Goal: Task Accomplishment & Management: Manage account settings

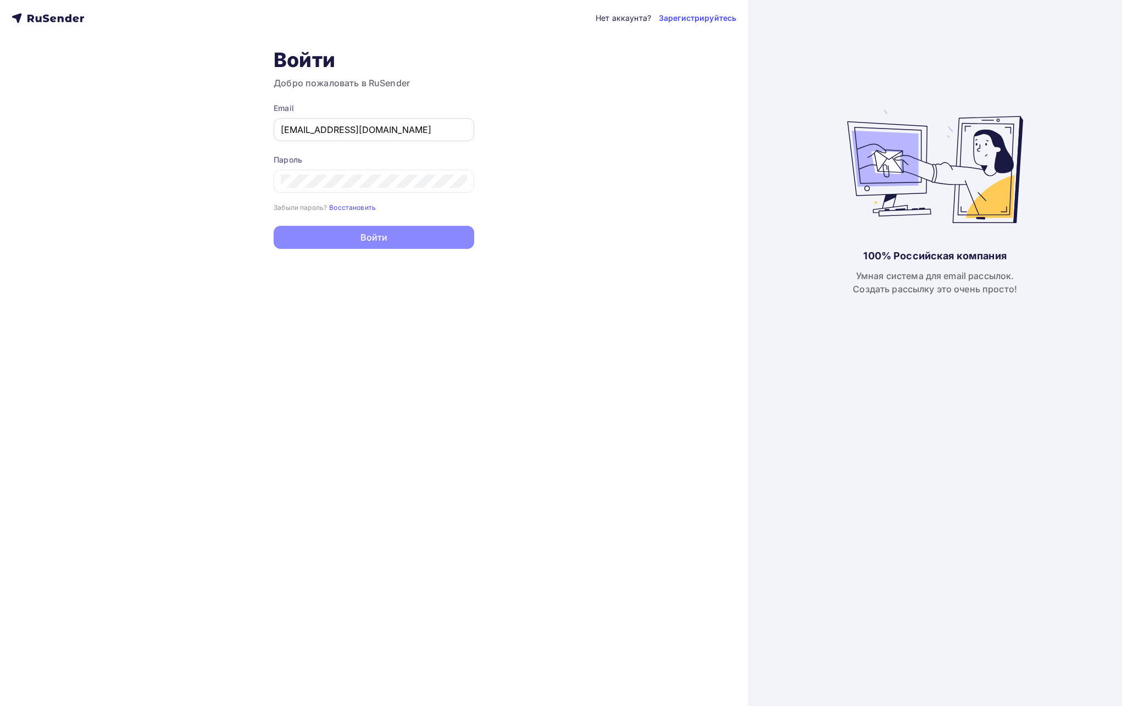
click at [368, 130] on input "[EMAIL_ADDRESS][DOMAIN_NAME]" at bounding box center [374, 129] width 186 height 13
type input "[EMAIL_ADDRESS][DOMAIN_NAME]"
click at [393, 246] on button "Войти" at bounding box center [374, 238] width 201 height 23
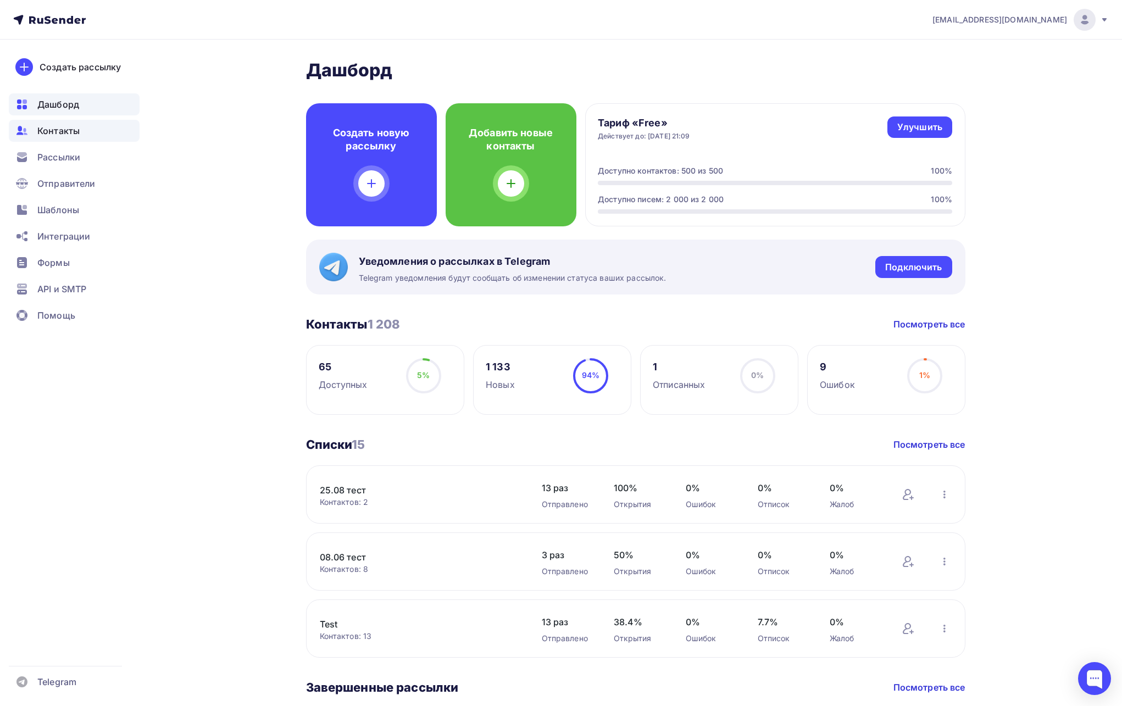
click at [70, 135] on span "Контакты" at bounding box center [58, 130] width 42 height 13
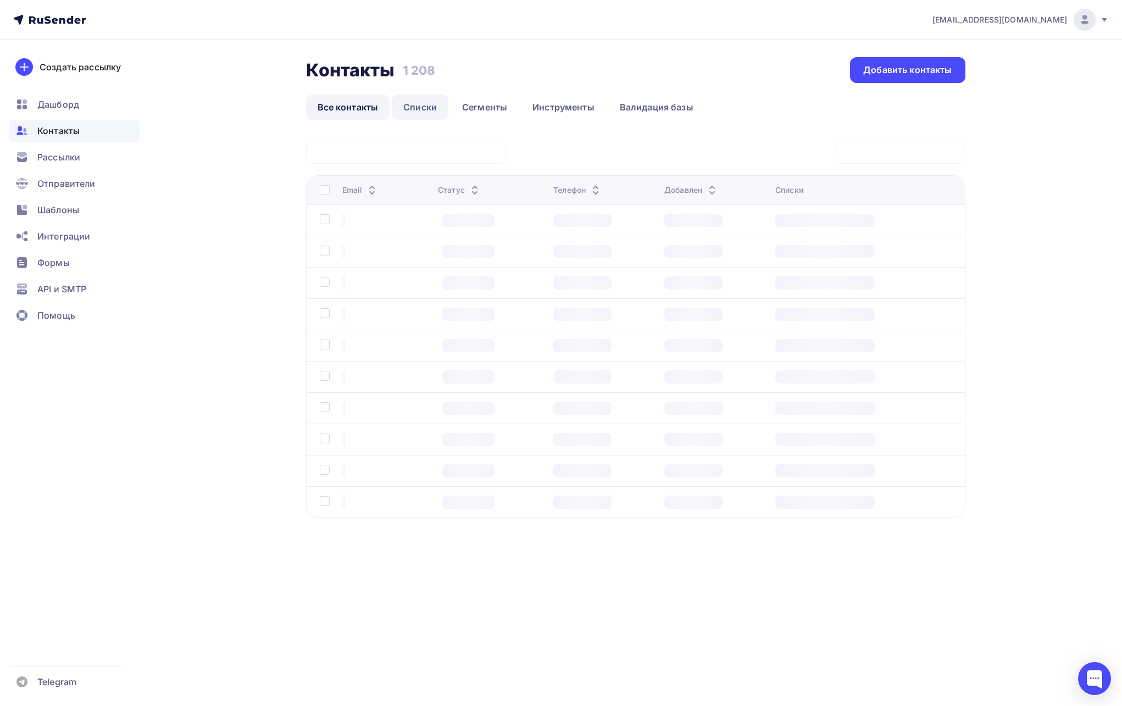
click at [425, 110] on link "Списки" at bounding box center [420, 107] width 57 height 25
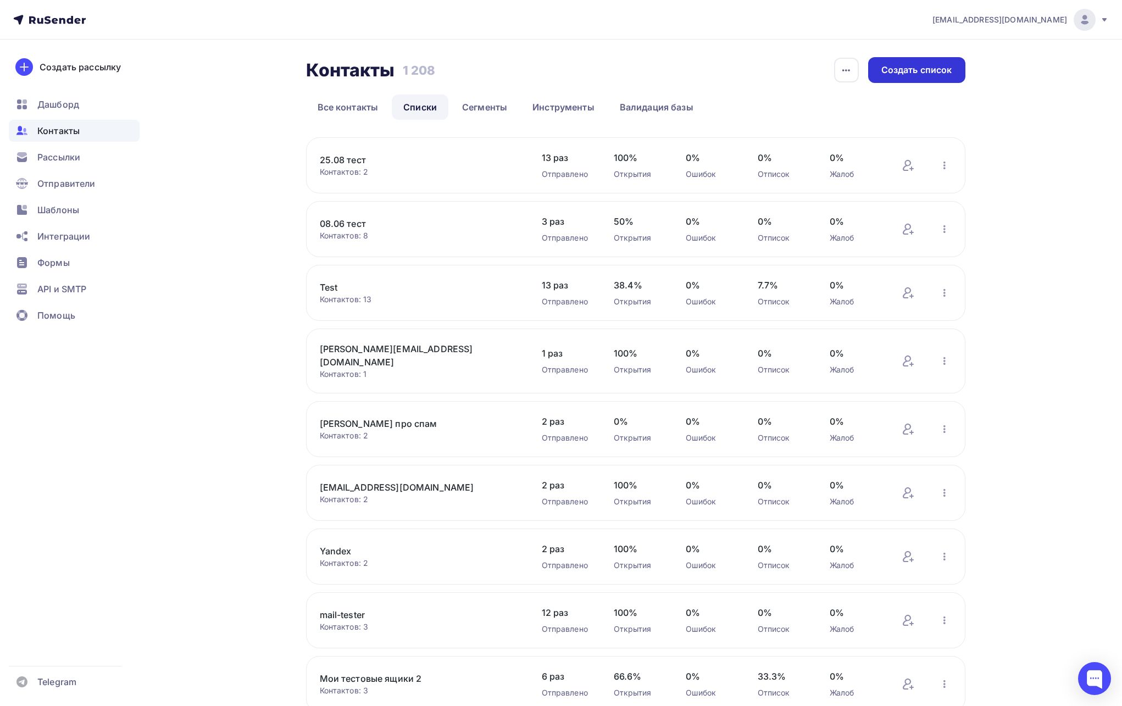
click at [895, 73] on div "Создать список" at bounding box center [916, 70] width 71 height 13
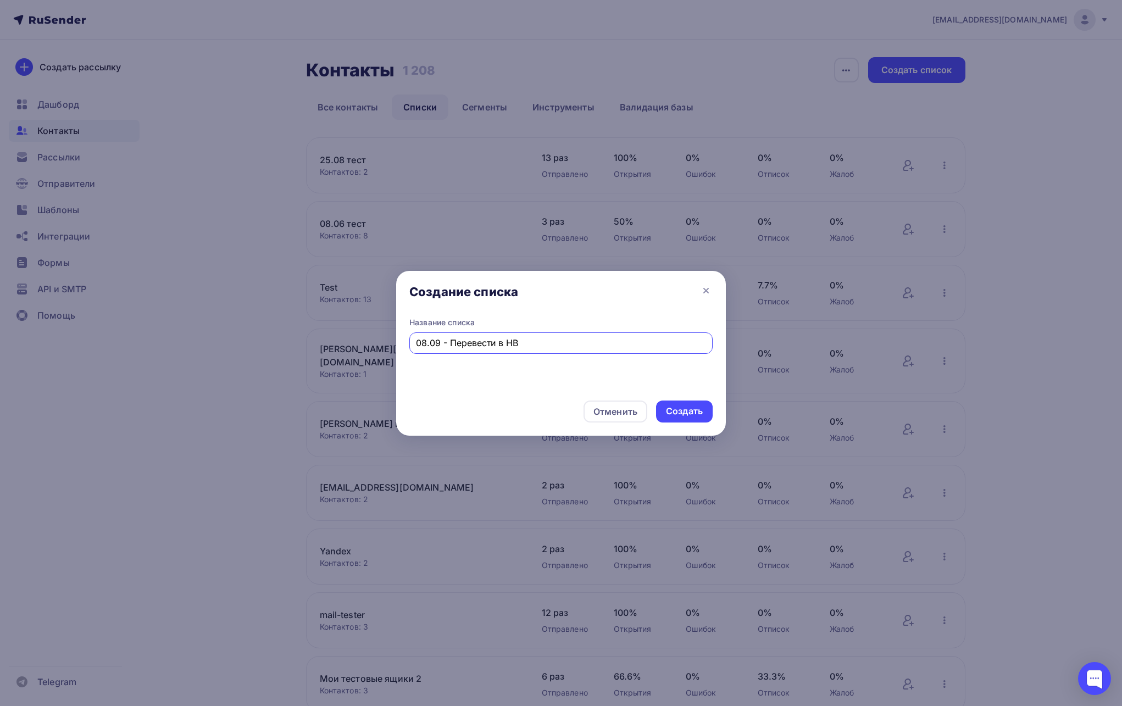
type input "08.09 - Перевести в HB"
click at [679, 394] on div "Отменить Создать" at bounding box center [561, 411] width 330 height 48
click at [681, 417] on div "Создать" at bounding box center [684, 411] width 37 height 13
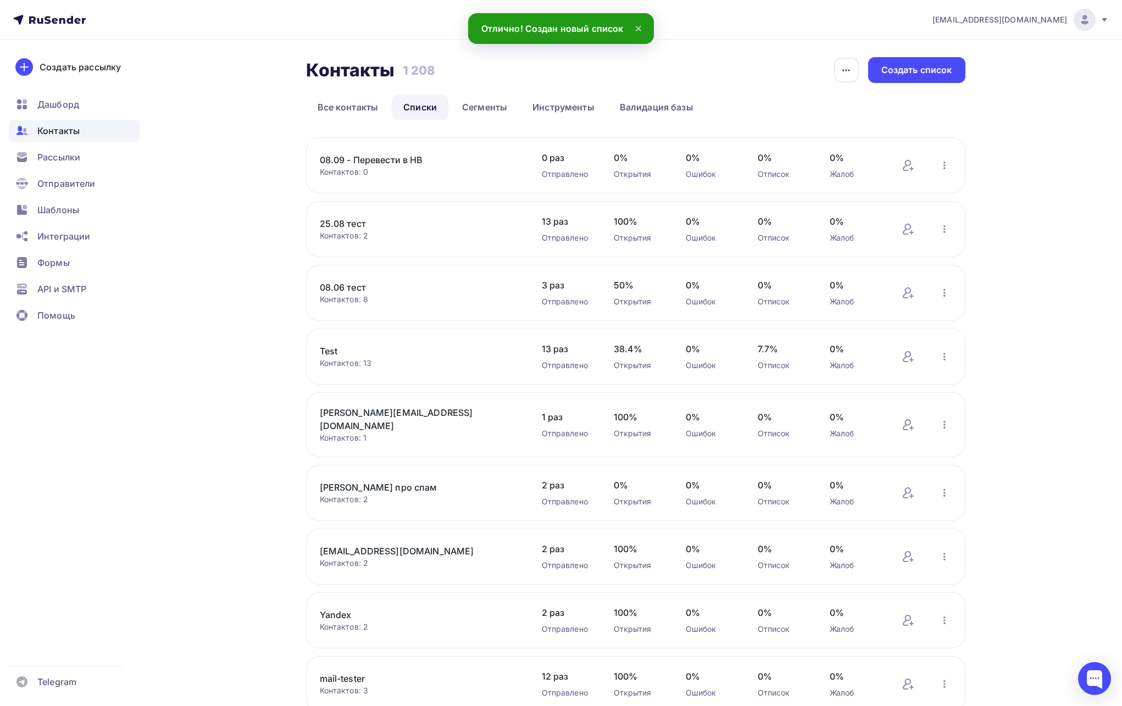
click at [368, 163] on link "08.09 - Перевести в HB" at bounding box center [413, 159] width 187 height 13
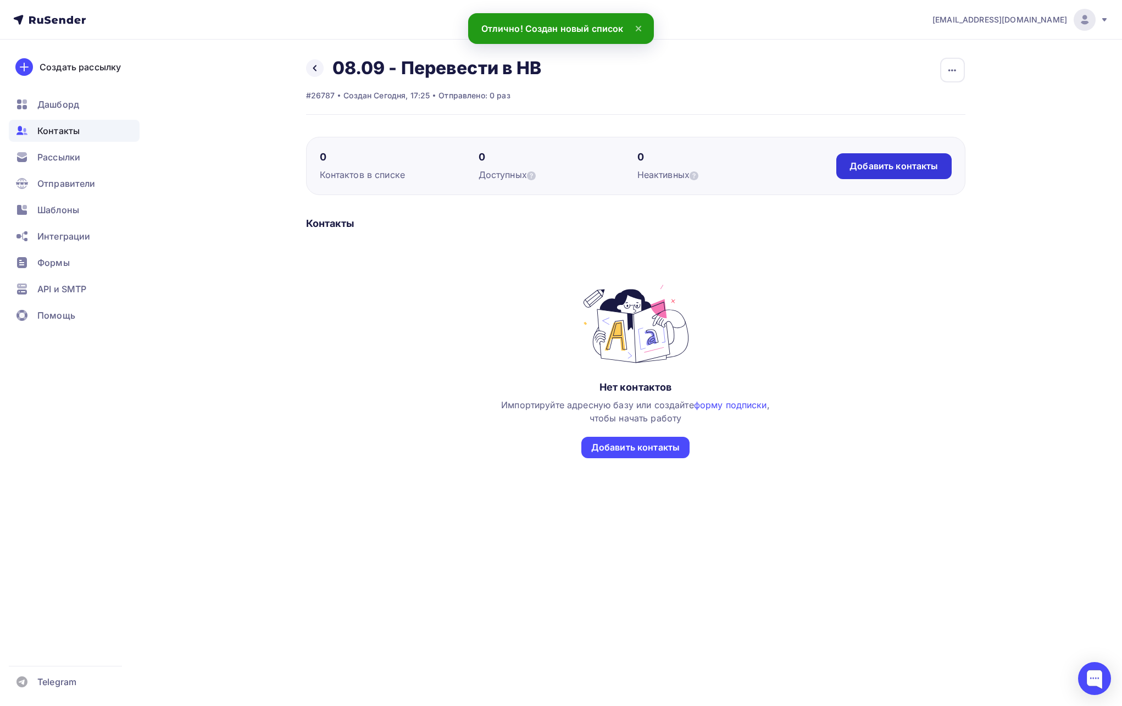
click at [876, 172] on div "Добавить контакты" at bounding box center [894, 166] width 88 height 13
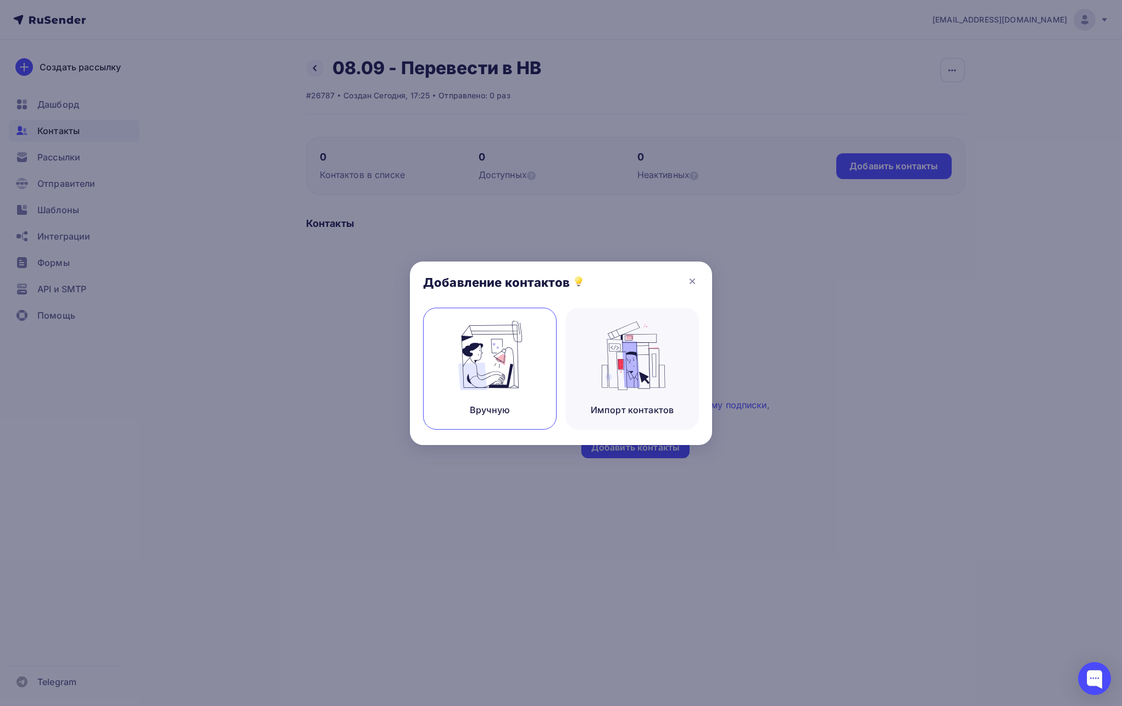
click at [523, 352] on img at bounding box center [490, 355] width 74 height 69
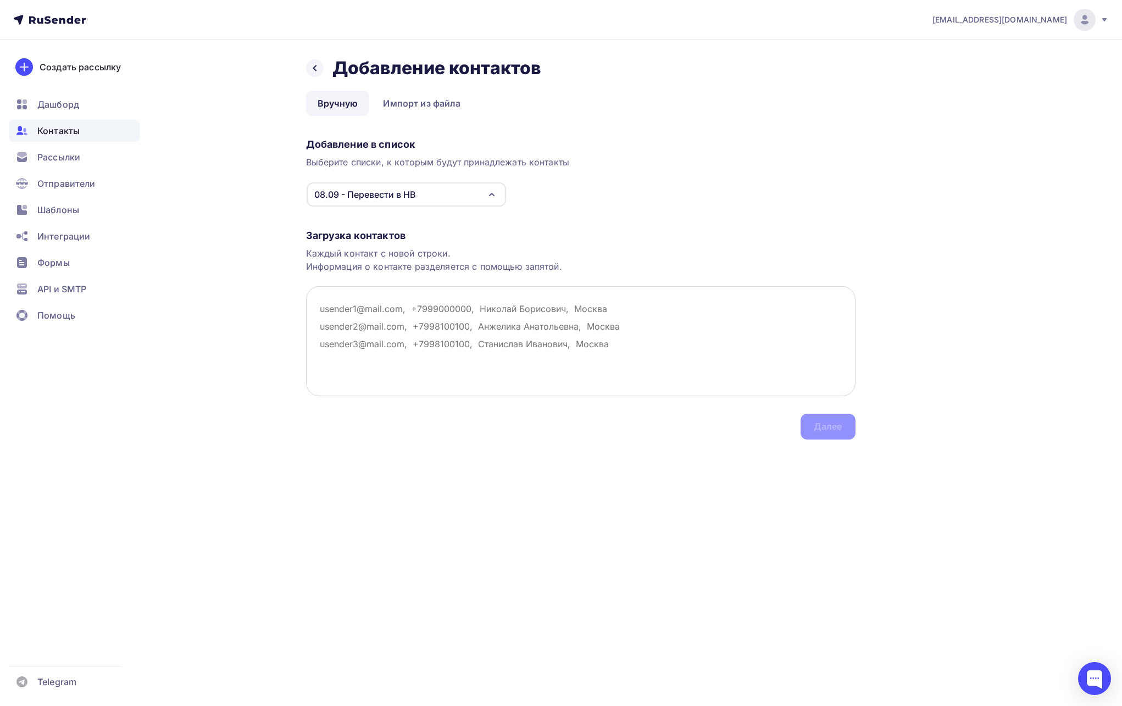
click at [421, 329] on textarea at bounding box center [581, 341] width 550 height 110
click at [645, 330] on textarea at bounding box center [581, 341] width 550 height 110
paste textarea "[EMAIL_ADDRESS][DOMAIN_NAME] [EMAIL_ADDRESS][DOMAIN_NAME] [EMAIL_ADDRESS][DOMAI…"
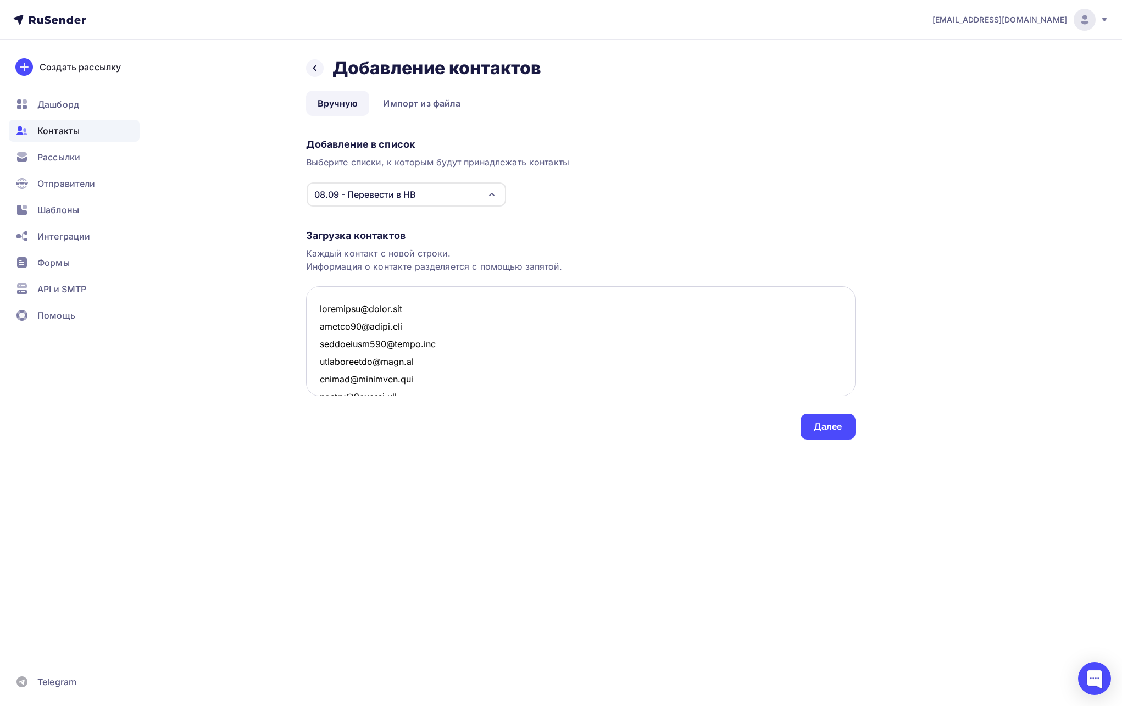
scroll to position [5722, 0]
type textarea "[EMAIL_ADDRESS][DOMAIN_NAME] [EMAIL_ADDRESS][DOMAIN_NAME] [EMAIL_ADDRESS][DOMAI…"
click at [829, 419] on div "Далее" at bounding box center [828, 427] width 55 height 26
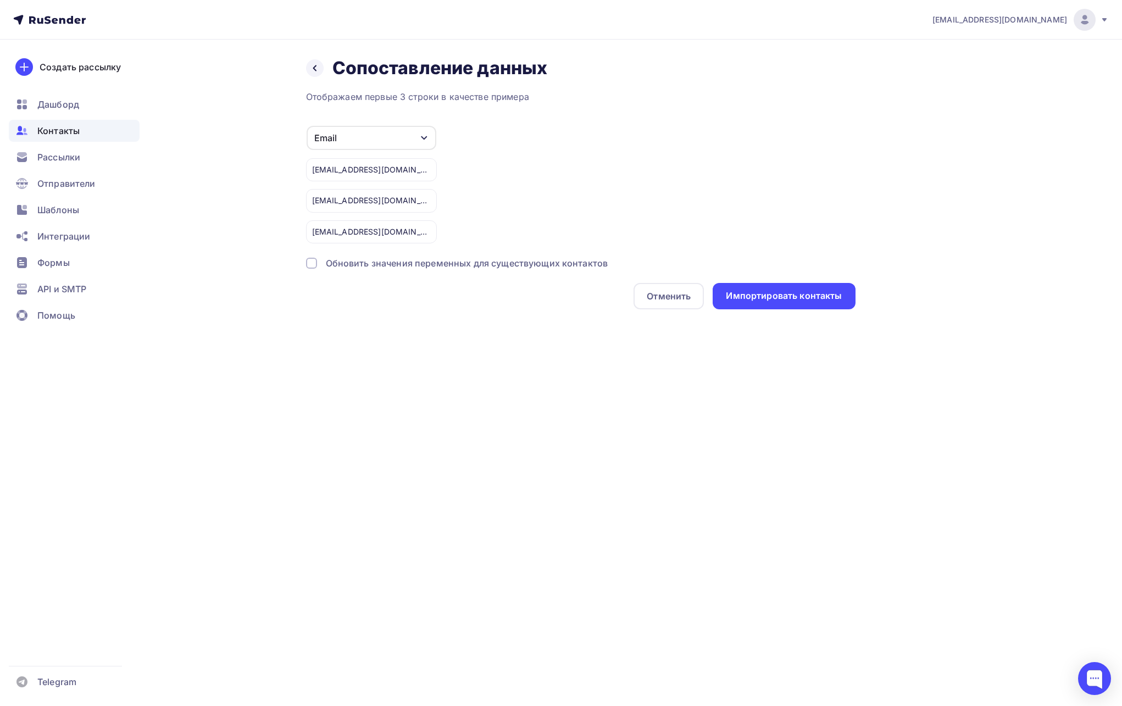
click at [314, 263] on div at bounding box center [311, 263] width 11 height 11
click at [741, 297] on div "Импортировать контакты" at bounding box center [784, 296] width 116 height 13
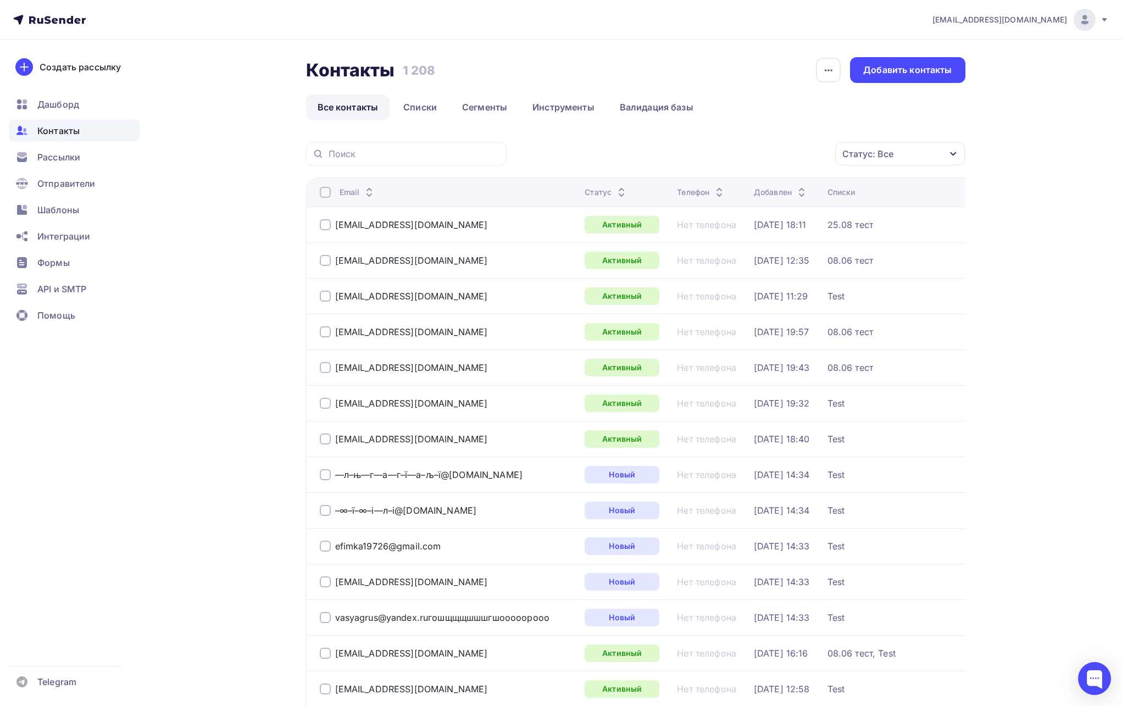
click at [1030, 13] on div "[EMAIL_ADDRESS][DOMAIN_NAME]" at bounding box center [1021, 20] width 176 height 22
click at [958, 91] on link "Выйти" at bounding box center [1010, 101] width 185 height 22
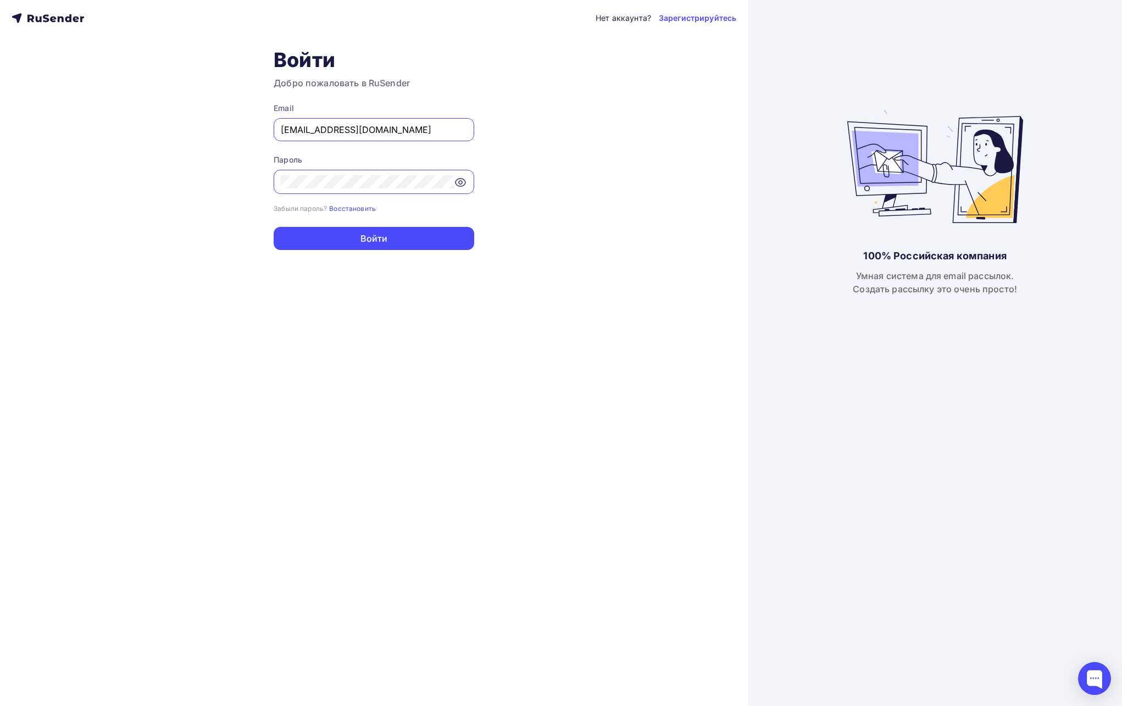
click at [405, 132] on input "[EMAIL_ADDRESS][DOMAIN_NAME]" at bounding box center [374, 129] width 186 height 13
type input "[PERSON_NAME][EMAIL_ADDRESS][DOMAIN_NAME]"
click at [384, 232] on button "Войти" at bounding box center [374, 238] width 201 height 23
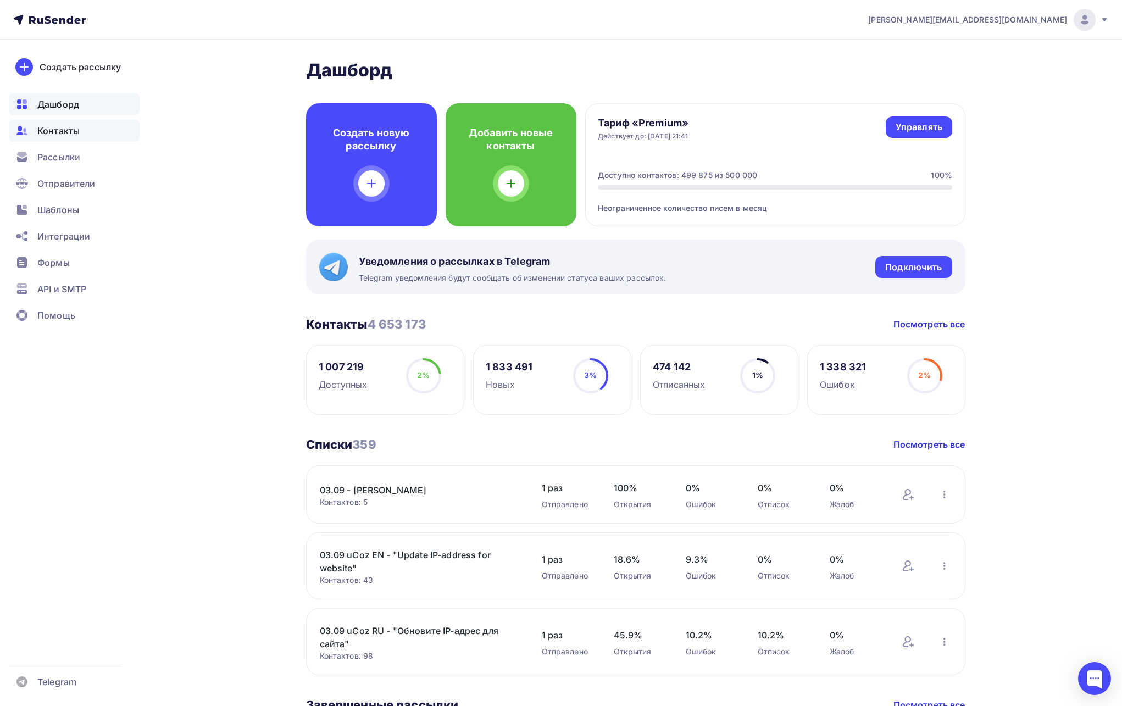
click at [53, 135] on span "Контакты" at bounding box center [58, 130] width 42 height 13
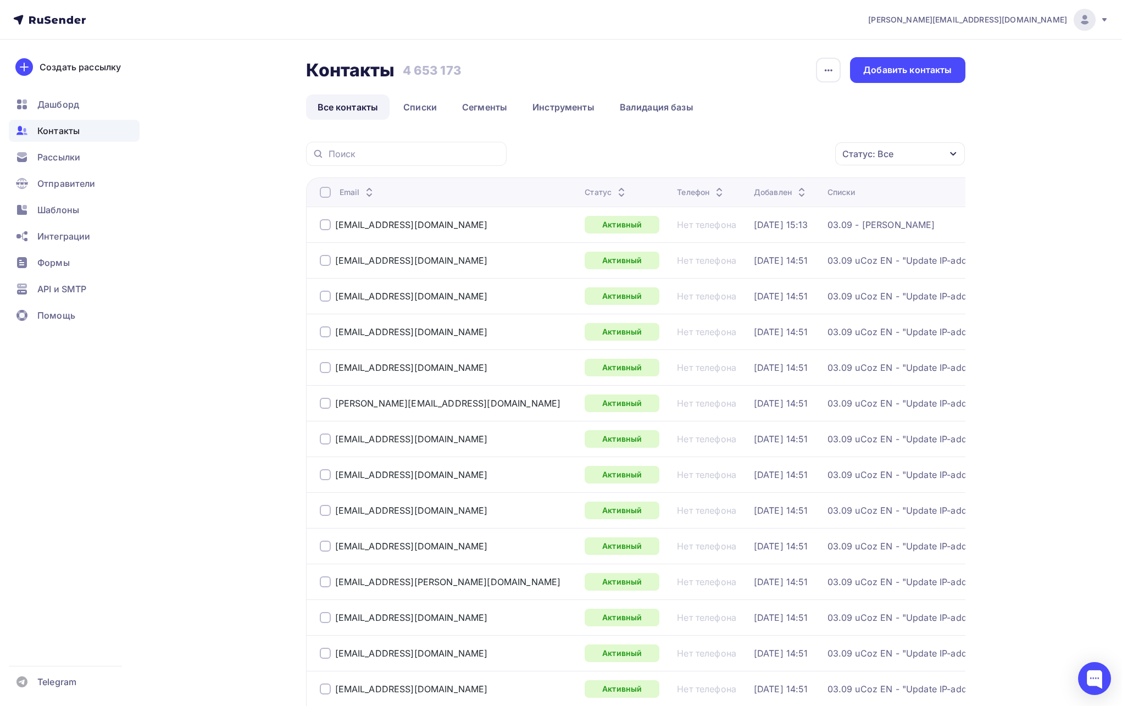
click at [419, 102] on link "Списки" at bounding box center [420, 107] width 57 height 25
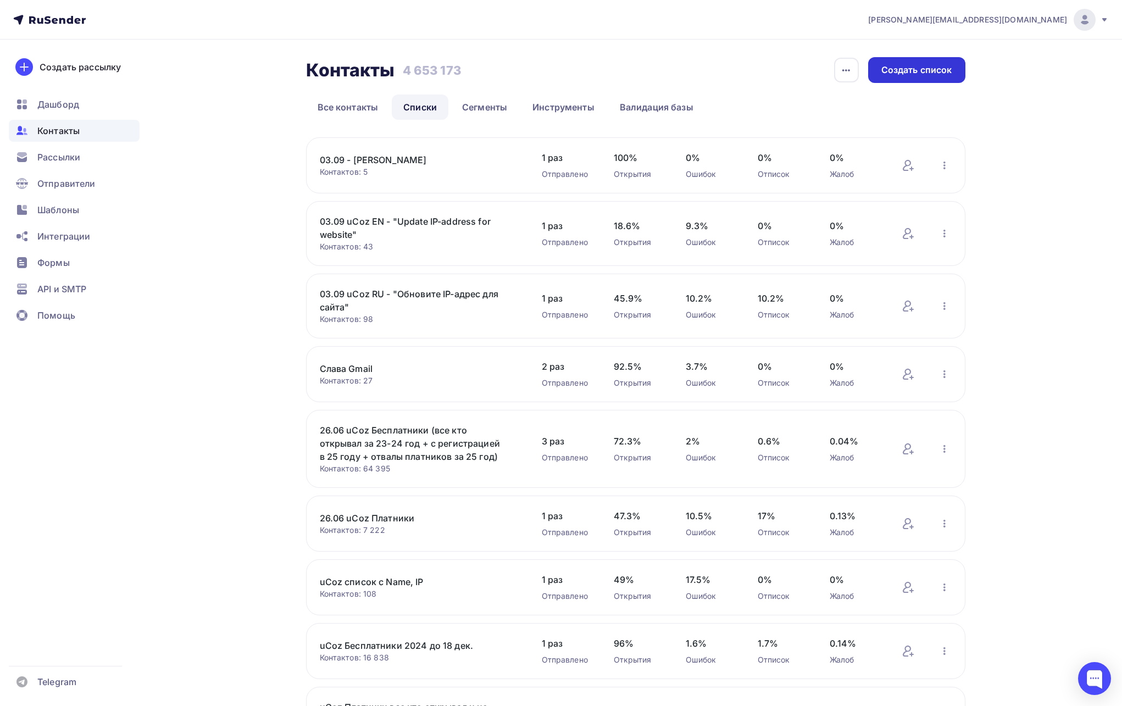
click at [896, 75] on div "Создать список" at bounding box center [916, 70] width 71 height 13
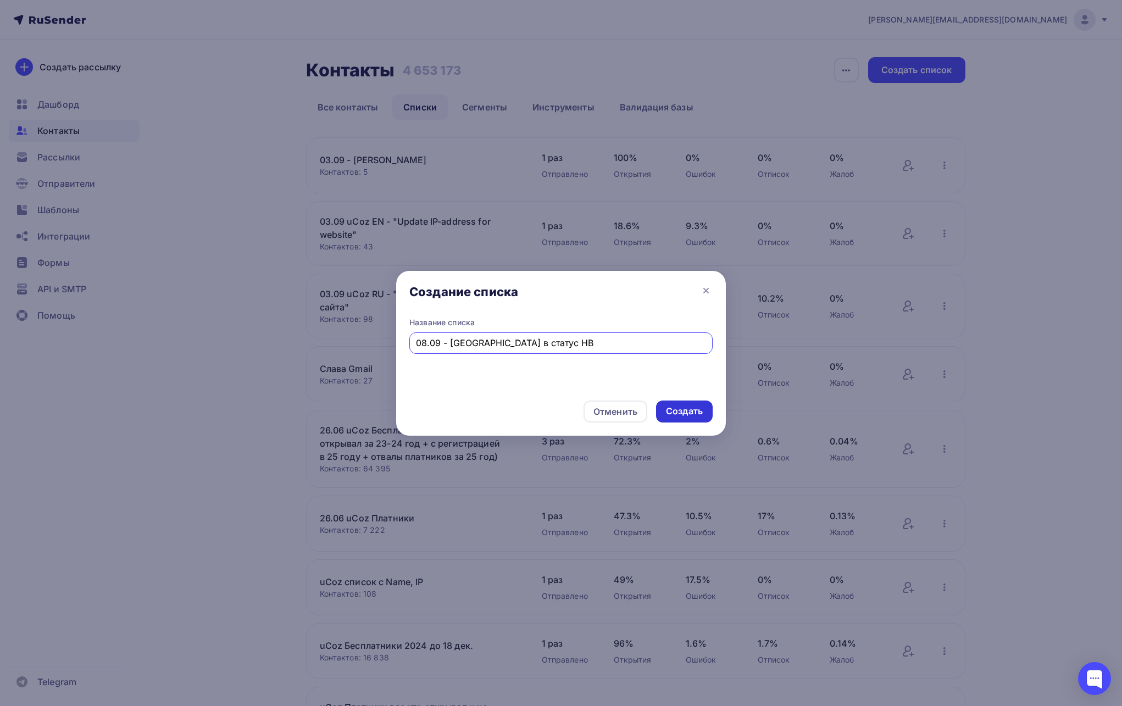
type input "08.09 - [GEOGRAPHIC_DATA] в статус HB"
click at [675, 407] on div "Создать" at bounding box center [684, 411] width 37 height 13
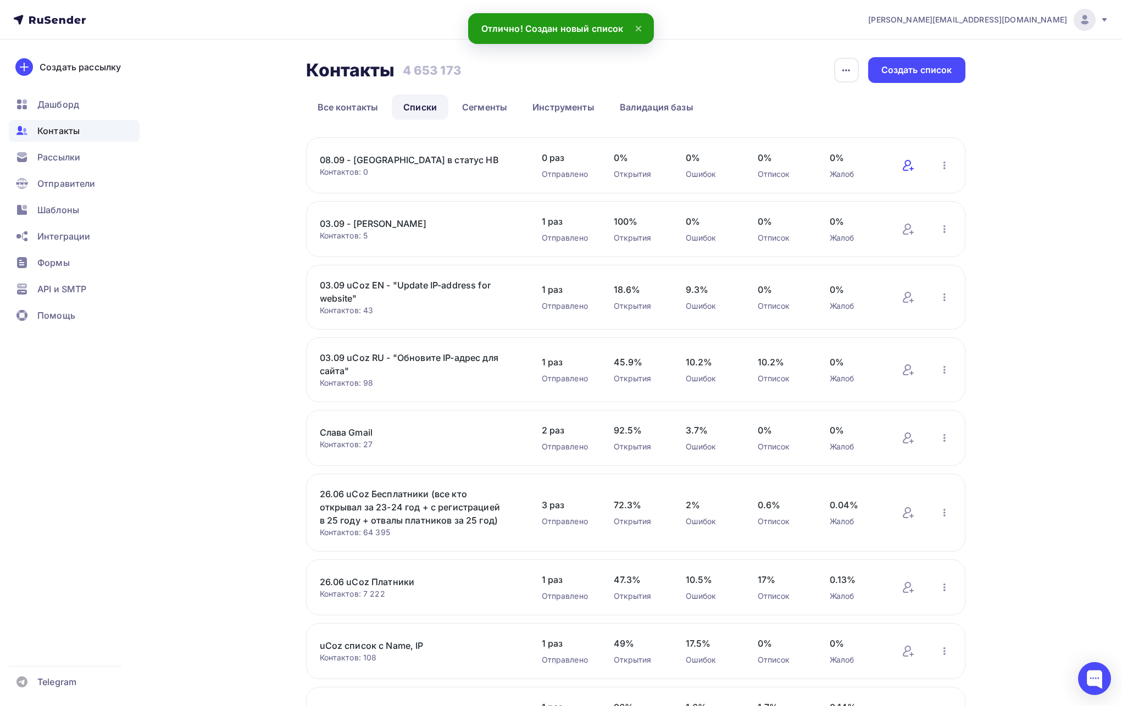
click at [902, 162] on icon at bounding box center [908, 165] width 13 height 13
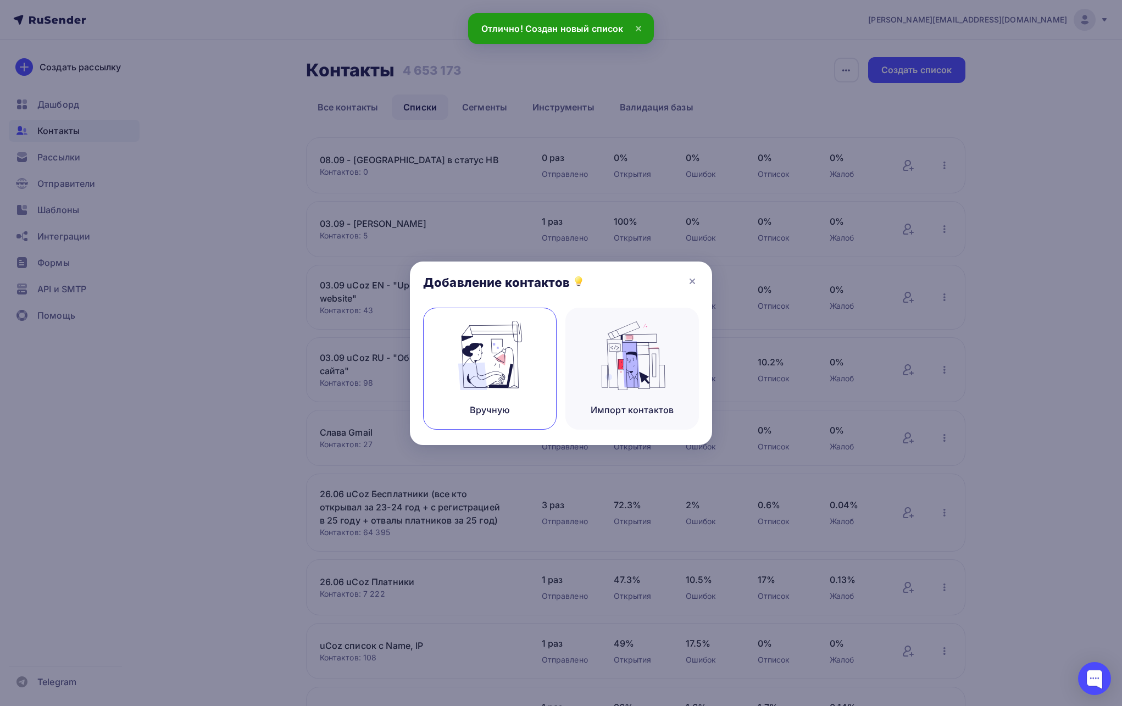
click at [496, 375] on img at bounding box center [490, 355] width 74 height 69
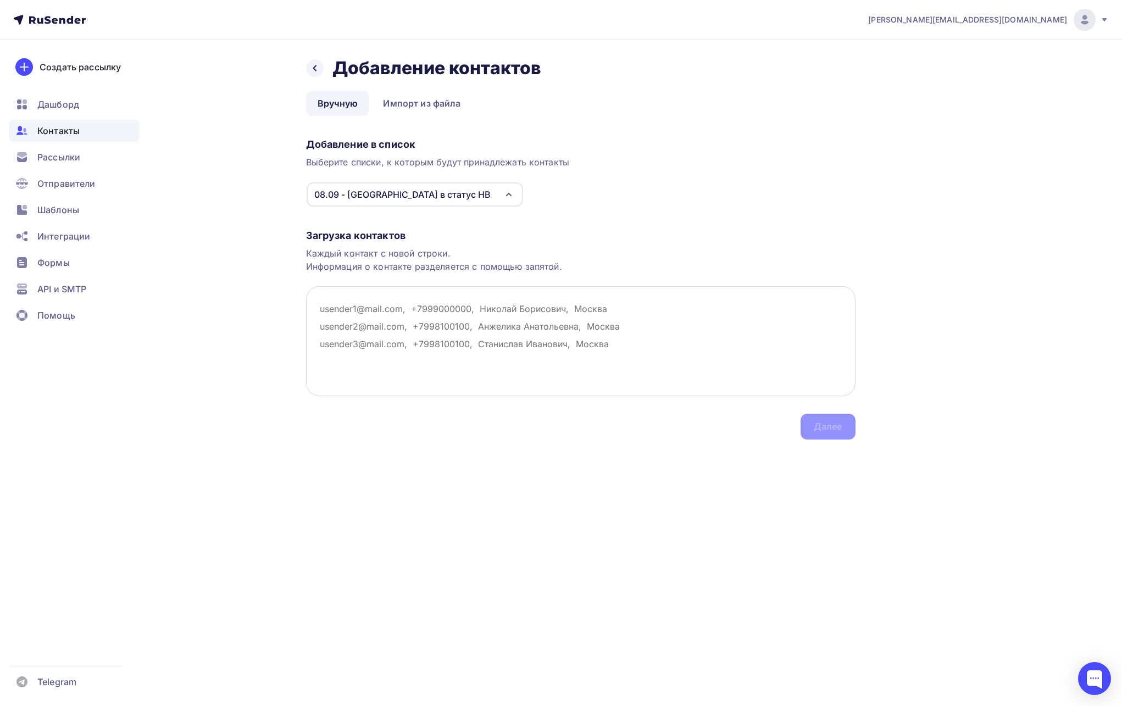
click at [474, 318] on textarea at bounding box center [581, 341] width 550 height 110
paste textarea "[EMAIL_ADDRESS][DOMAIN_NAME] [EMAIL_ADDRESS][DOMAIN_NAME] [EMAIL_ADDRESS][DOMAI…"
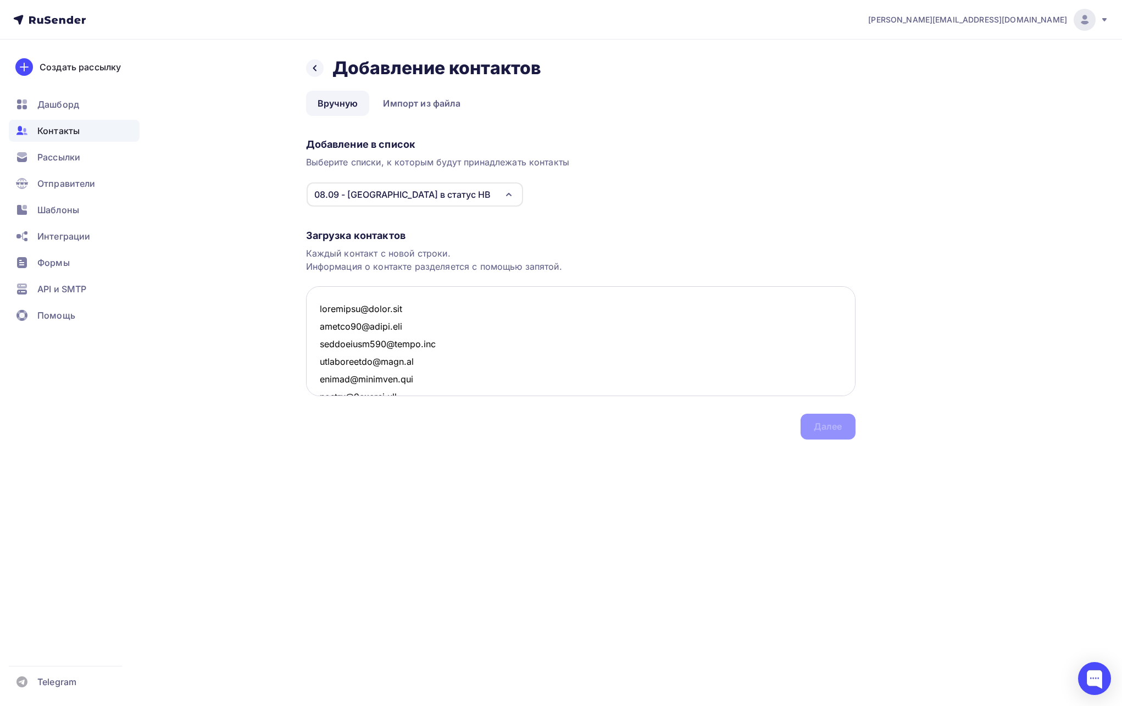
scroll to position [5722, 0]
type textarea "[EMAIL_ADDRESS][DOMAIN_NAME] [EMAIL_ADDRESS][DOMAIN_NAME] [EMAIL_ADDRESS][DOMAI…"
click at [819, 423] on div "Далее" at bounding box center [828, 426] width 29 height 13
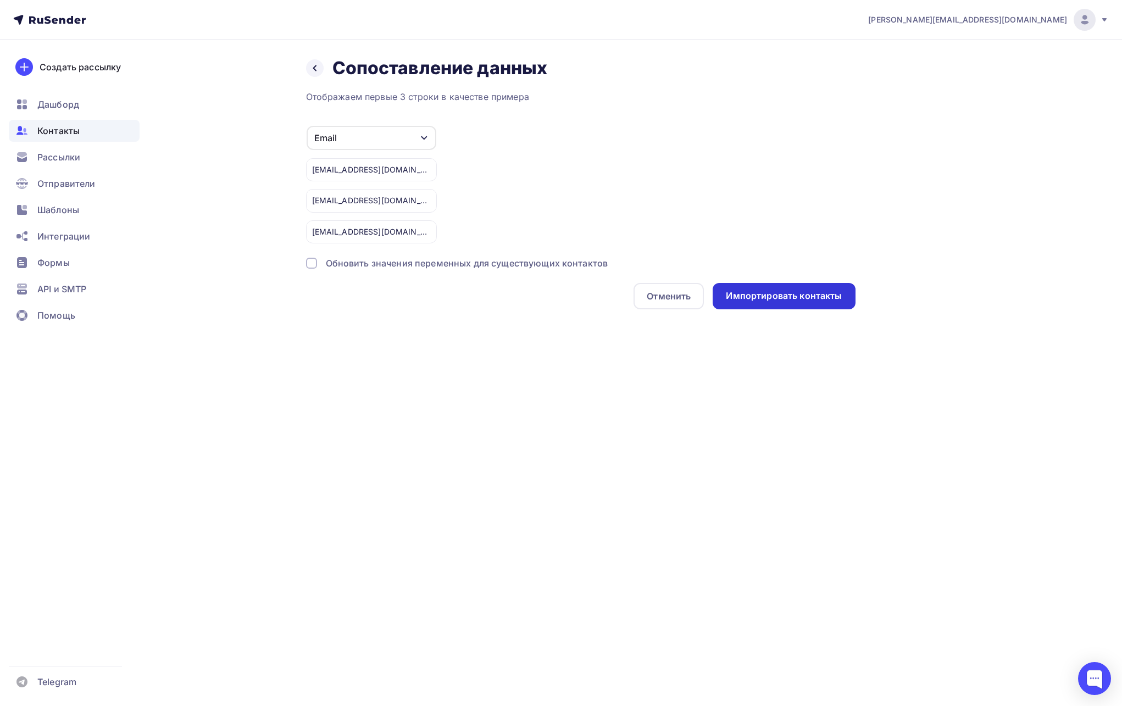
click at [755, 288] on div "Импортировать контакты" at bounding box center [784, 296] width 142 height 26
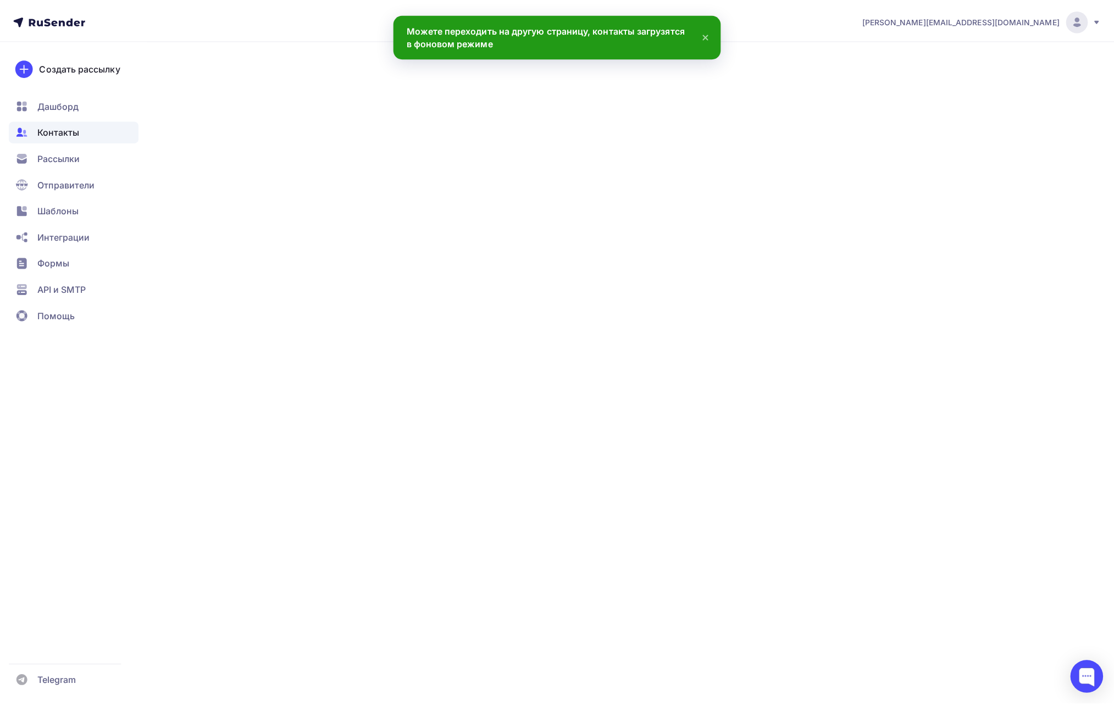
scroll to position [5738, 0]
